Goal: Ask a question

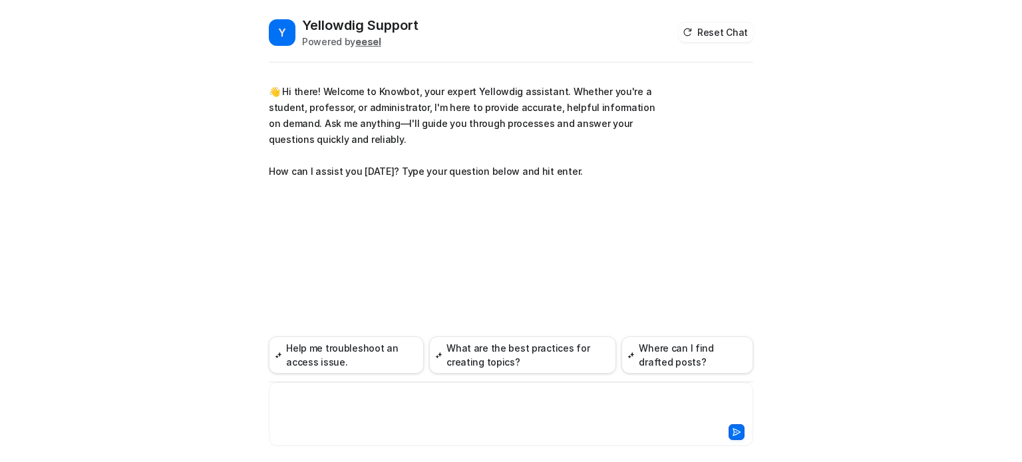
click at [337, 397] on div at bounding box center [511, 406] width 478 height 31
click at [739, 435] on icon at bounding box center [736, 432] width 9 height 9
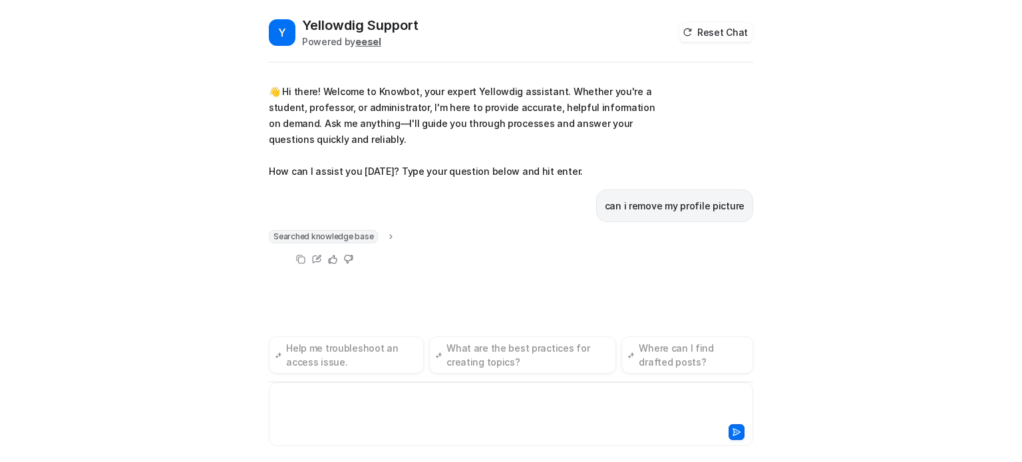
click at [363, 398] on div at bounding box center [511, 406] width 478 height 31
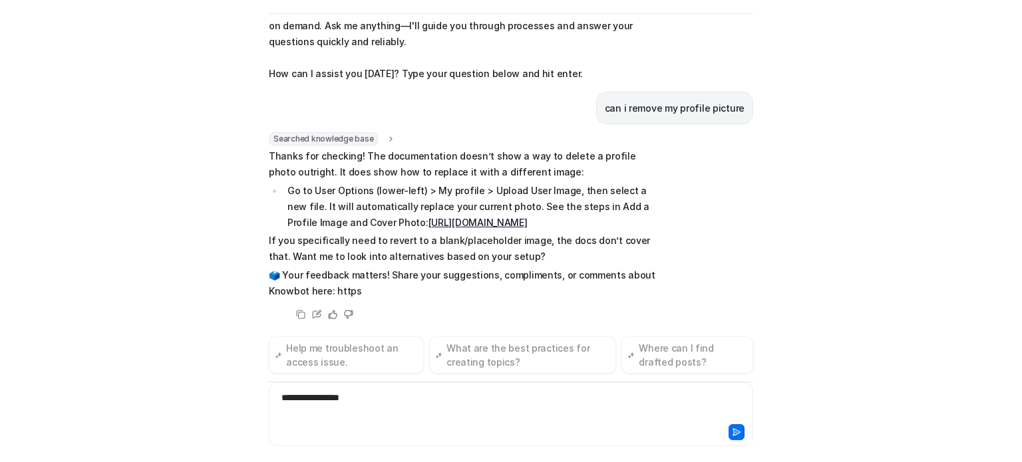
scroll to position [65, 0]
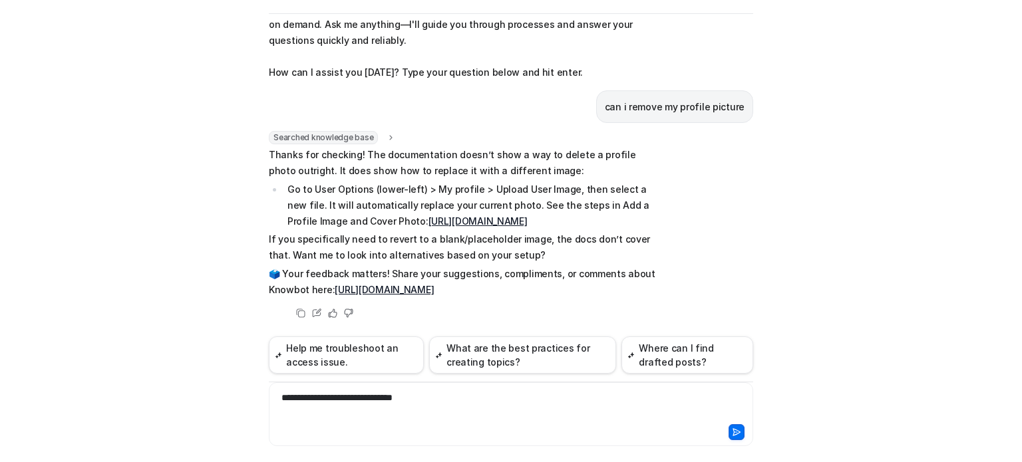
click at [732, 430] on icon at bounding box center [736, 432] width 9 height 9
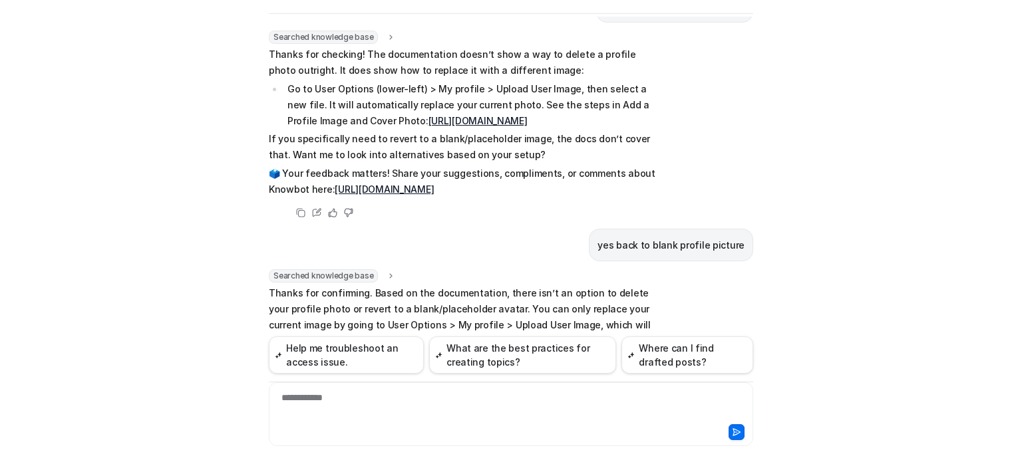
scroll to position [333, 0]
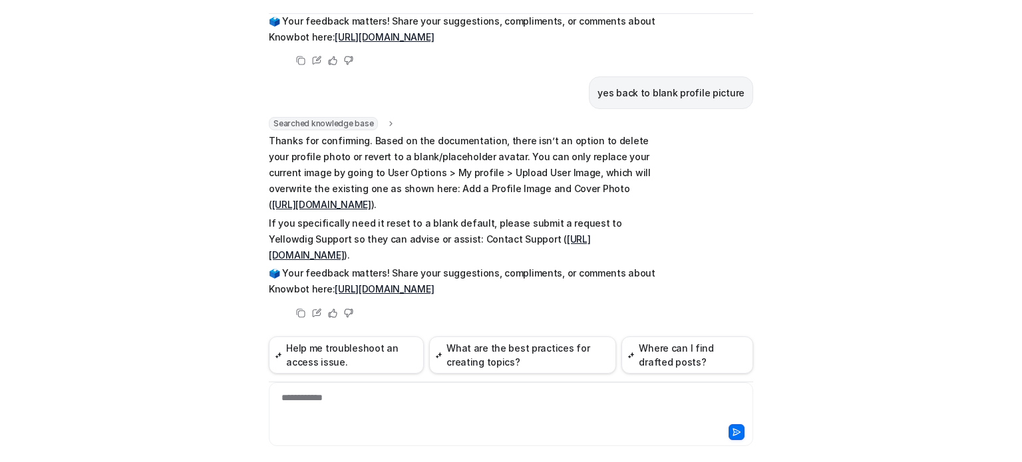
click at [551, 243] on link "[URL][DOMAIN_NAME]" at bounding box center [429, 246] width 321 height 27
